Goal: Find specific page/section: Find specific page/section

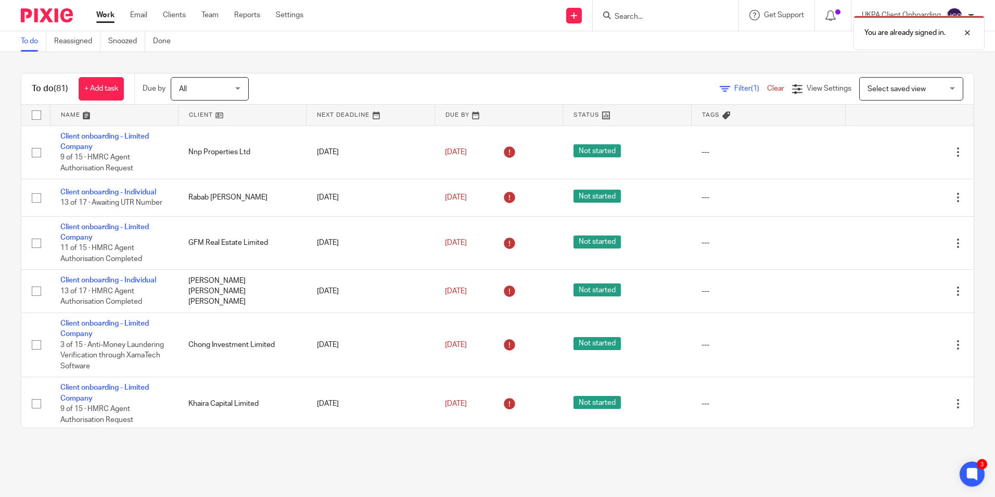
click at [646, 17] on div "You are already signed in." at bounding box center [741, 30] width 487 height 40
click at [631, 18] on div "You are already signed in." at bounding box center [741, 30] width 487 height 40
click at [627, 14] on div "You are already signed in." at bounding box center [741, 30] width 487 height 40
click at [628, 17] on input "Search" at bounding box center [661, 16] width 94 height 9
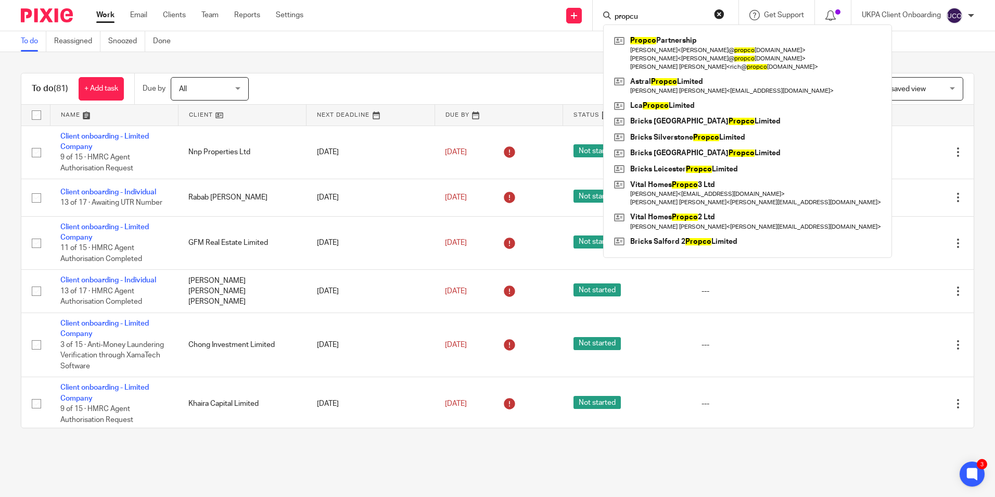
click at [658, 14] on input "propcu" at bounding box center [661, 16] width 94 height 9
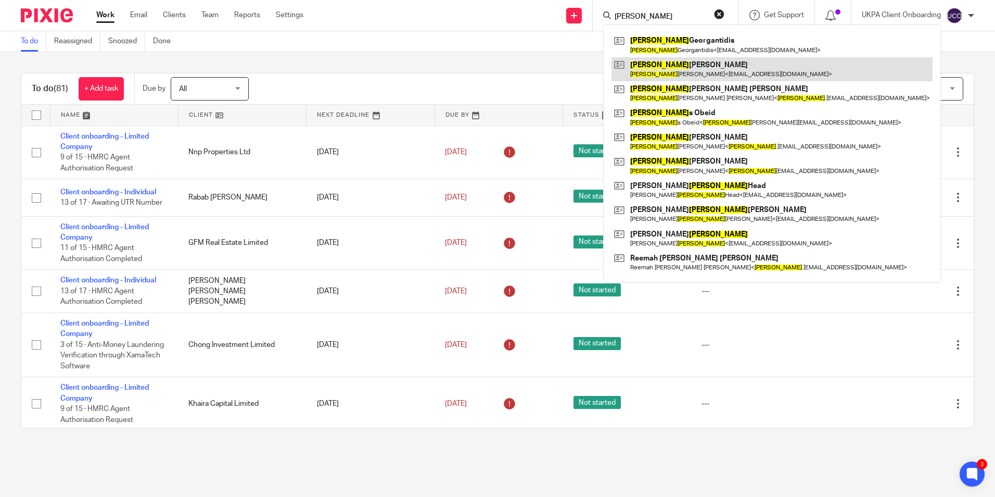
type input "george"
click at [673, 71] on link at bounding box center [772, 69] width 321 height 24
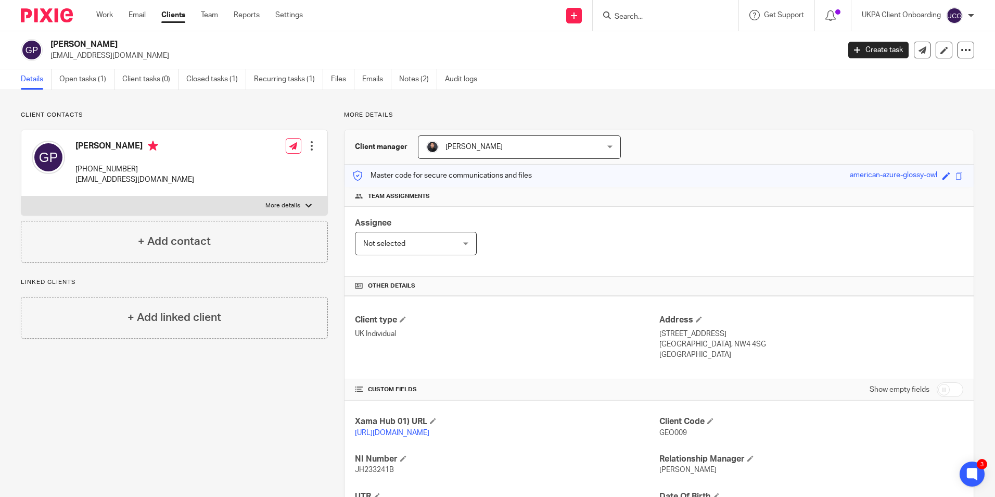
click at [638, 17] on input "Search" at bounding box center [661, 16] width 94 height 9
type input "t"
click at [662, 17] on input "Search" at bounding box center [661, 16] width 94 height 9
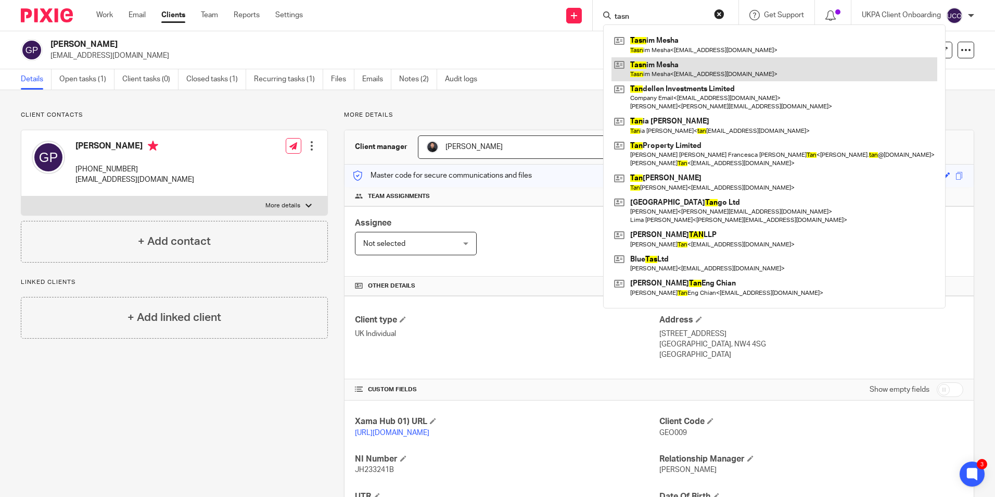
type input "tasn"
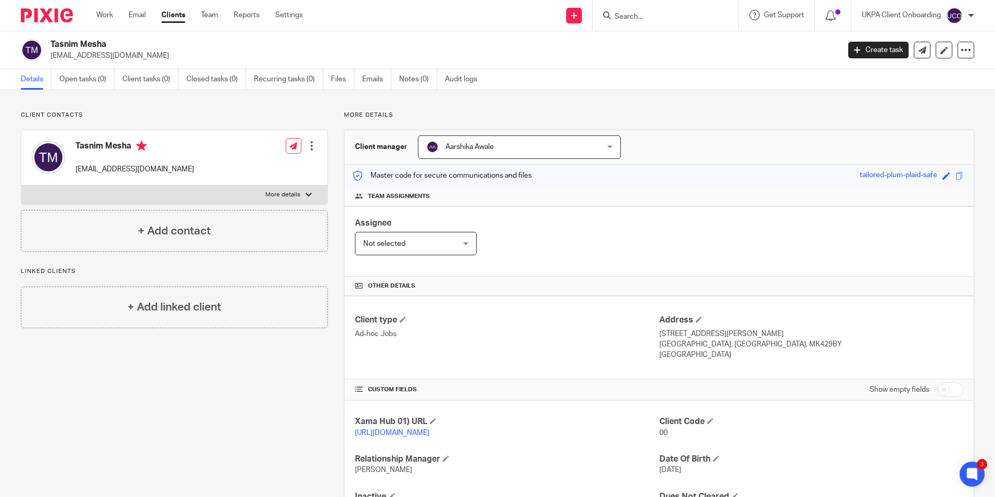
drag, startPoint x: 627, startPoint y: 10, endPoint x: 629, endPoint y: 16, distance: 5.6
click at [626, 12] on form at bounding box center [669, 15] width 111 height 13
click at [634, 20] on input "Search" at bounding box center [661, 16] width 94 height 9
type input "chamberlian"
click at [652, 46] on link at bounding box center [707, 45] width 190 height 24
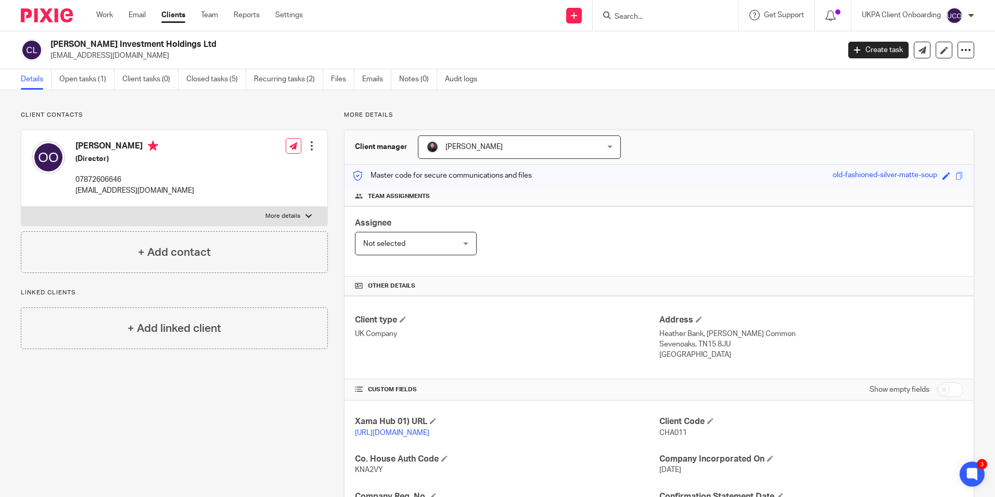
click at [656, 18] on input "Search" at bounding box center [661, 16] width 94 height 9
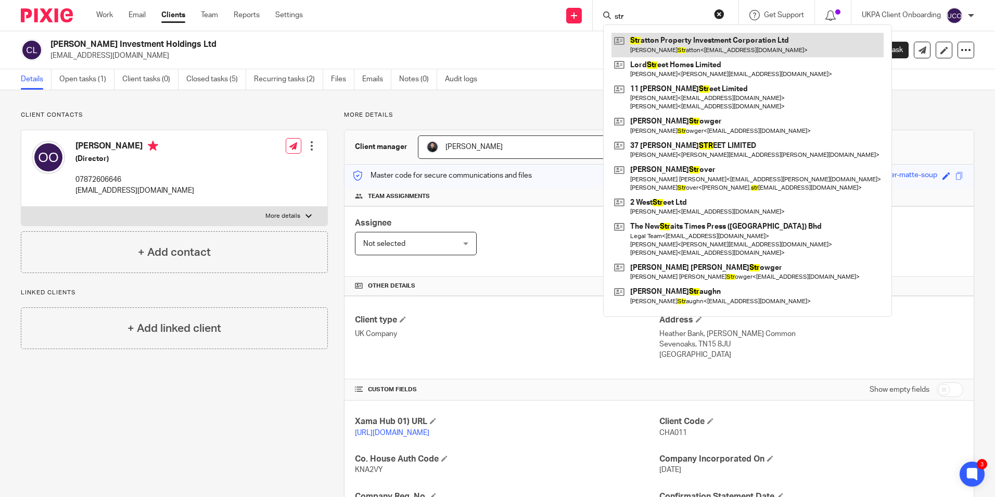
type input "str"
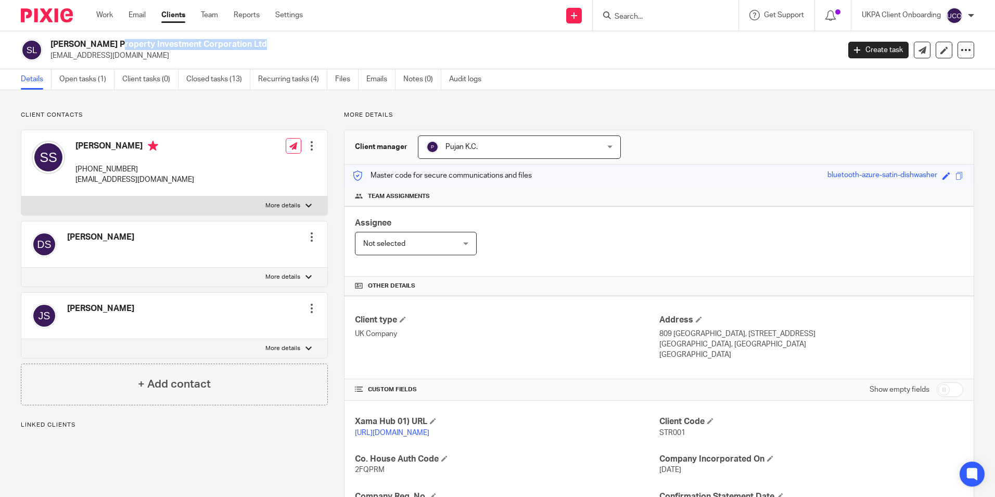
drag, startPoint x: 0, startPoint y: 0, endPoint x: 169, endPoint y: 41, distance: 173.6
click at [169, 41] on h2 "[PERSON_NAME] Property Investment Corporation Ltd" at bounding box center [363, 44] width 626 height 11
click at [92, 80] on link "Open tasks (1)" at bounding box center [86, 79] width 55 height 20
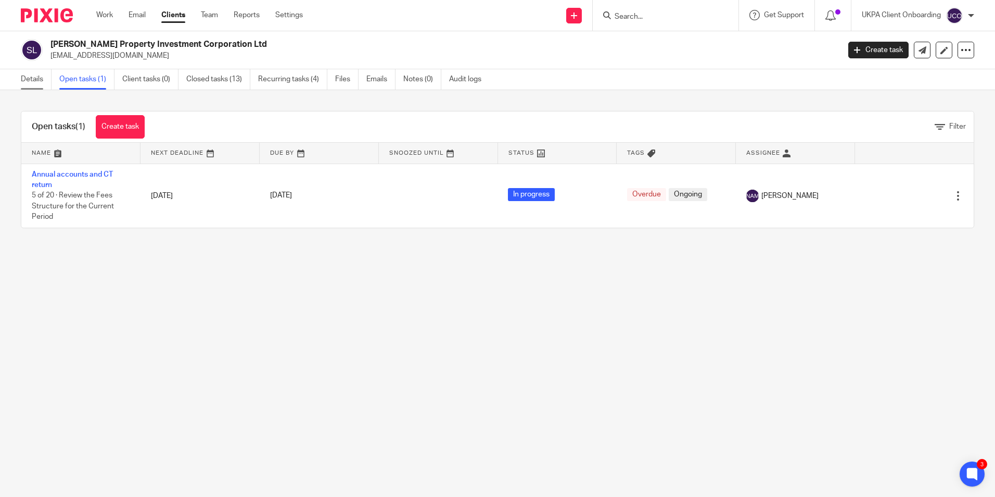
click at [39, 82] on link "Details" at bounding box center [36, 79] width 31 height 20
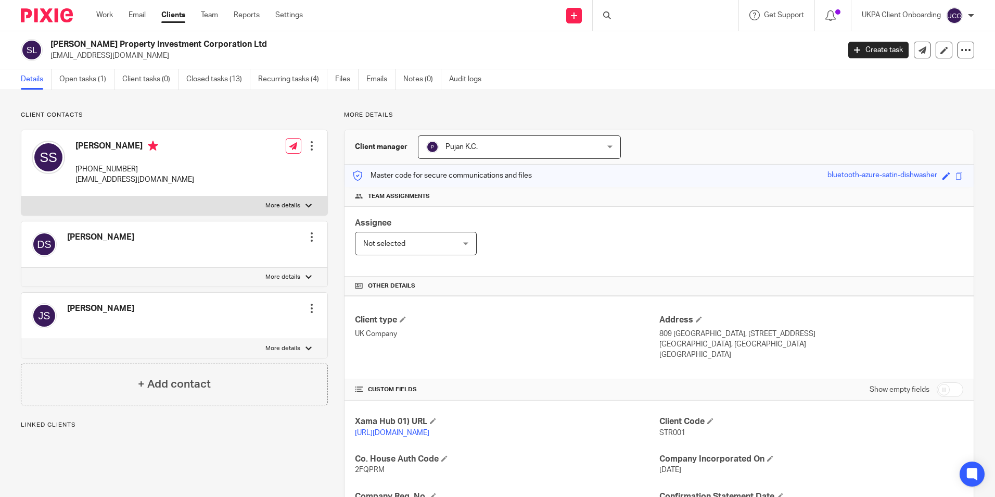
scroll to position [223, 0]
